Goal: Task Accomplishment & Management: Manage account settings

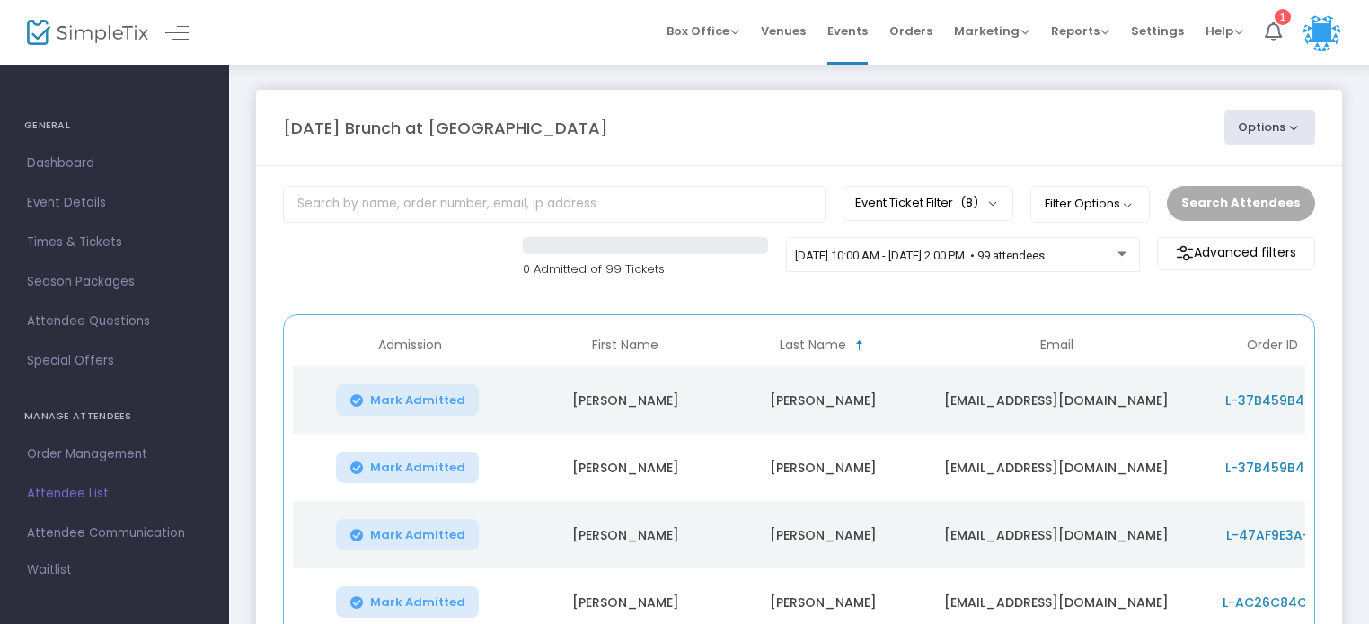
click at [859, 33] on span "Events" at bounding box center [847, 31] width 40 height 46
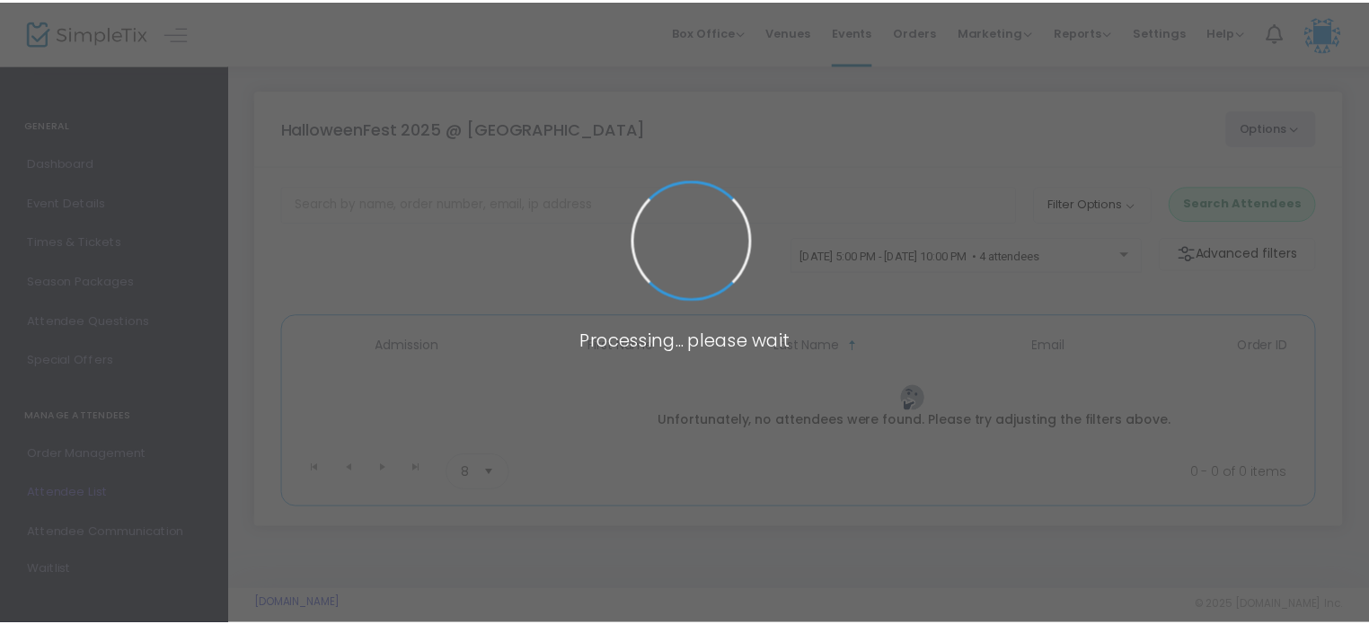
scroll to position [75, 0]
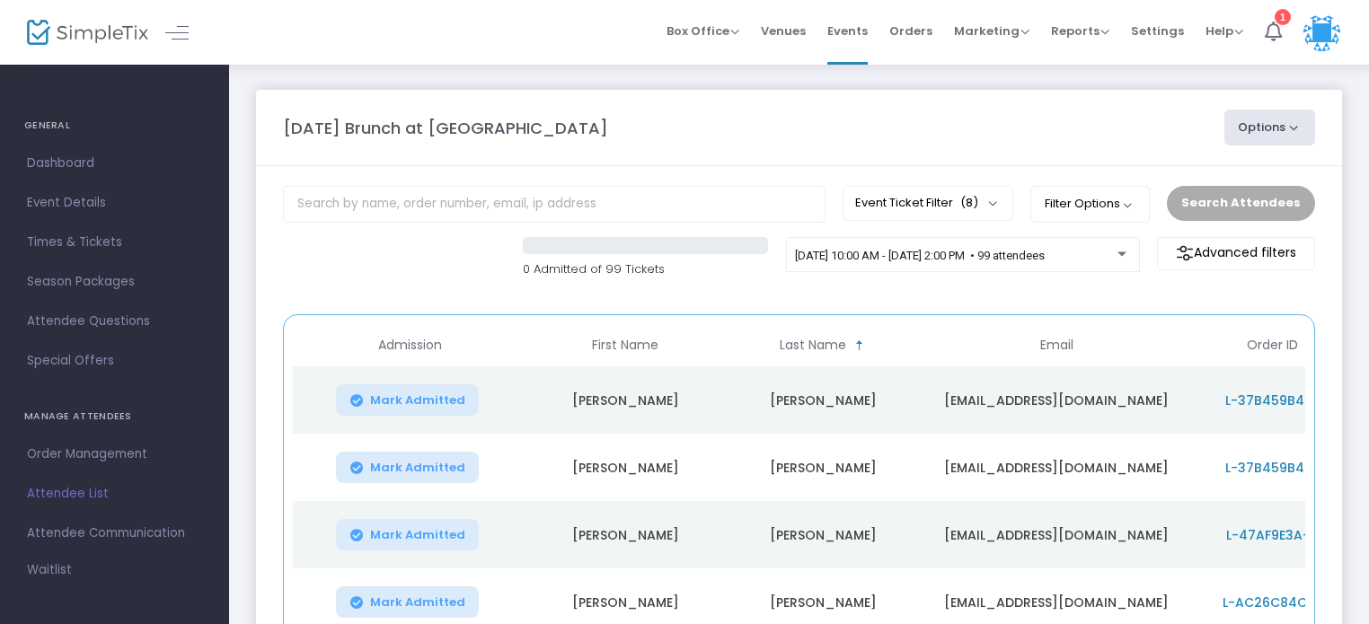
click at [863, 37] on span "Events" at bounding box center [847, 31] width 40 height 46
